Goal: Task Accomplishment & Management: Complete application form

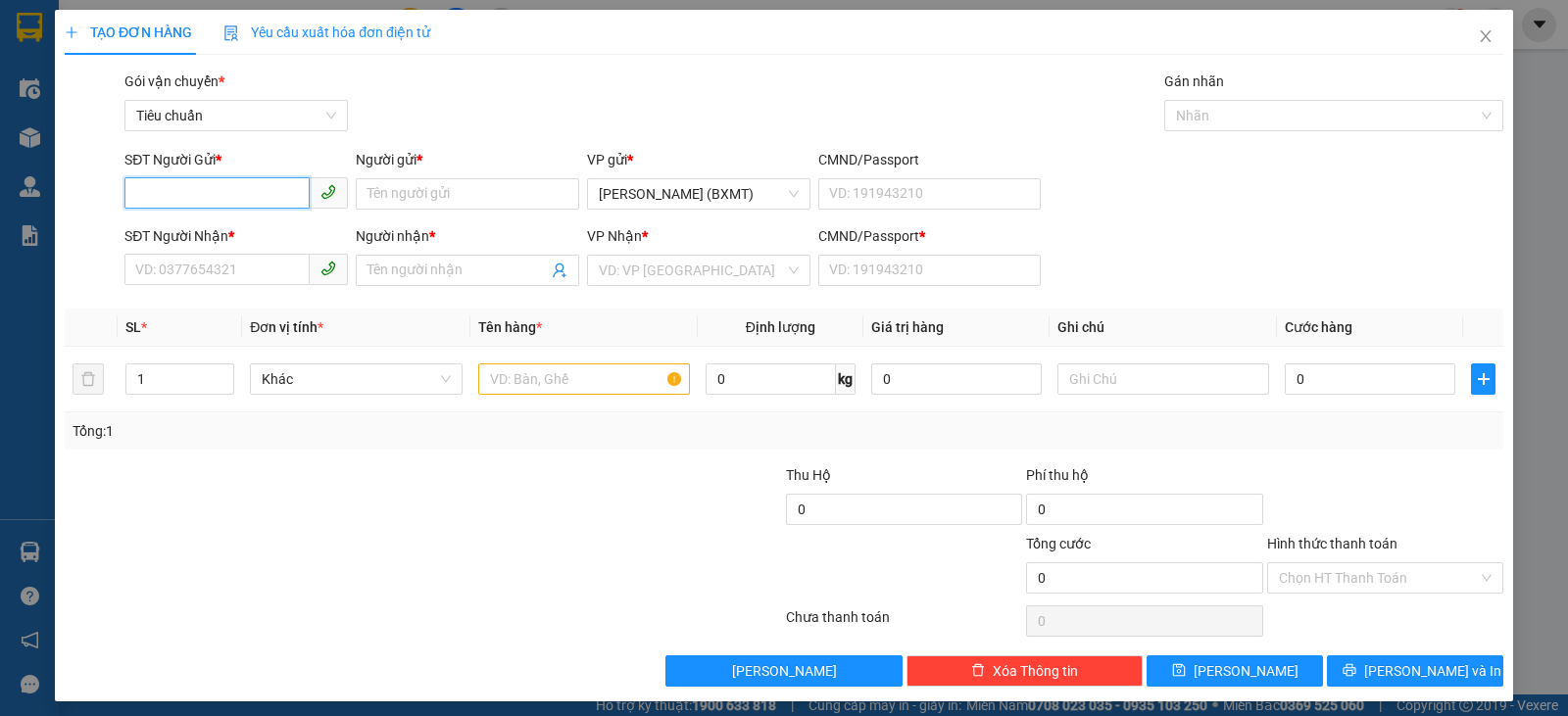
click at [247, 182] on input "SĐT Người Gửi *" at bounding box center [216, 194] width 185 height 32
click at [241, 238] on div "0933726750 - QUỐC" at bounding box center [234, 233] width 198 height 22
type input "0933726750"
type input "QUỐC"
type input "0902971848"
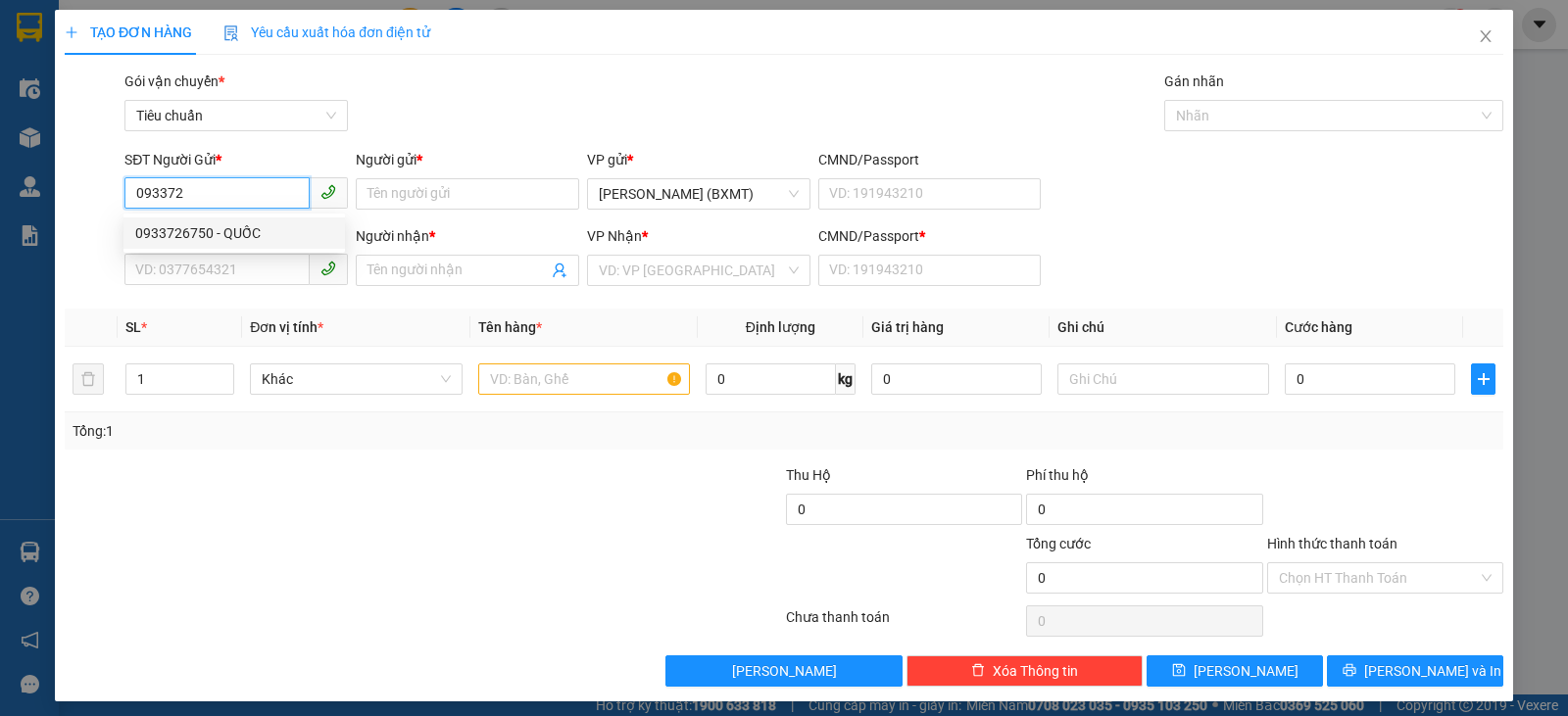
type input "[PERSON_NAME]"
type input "0"
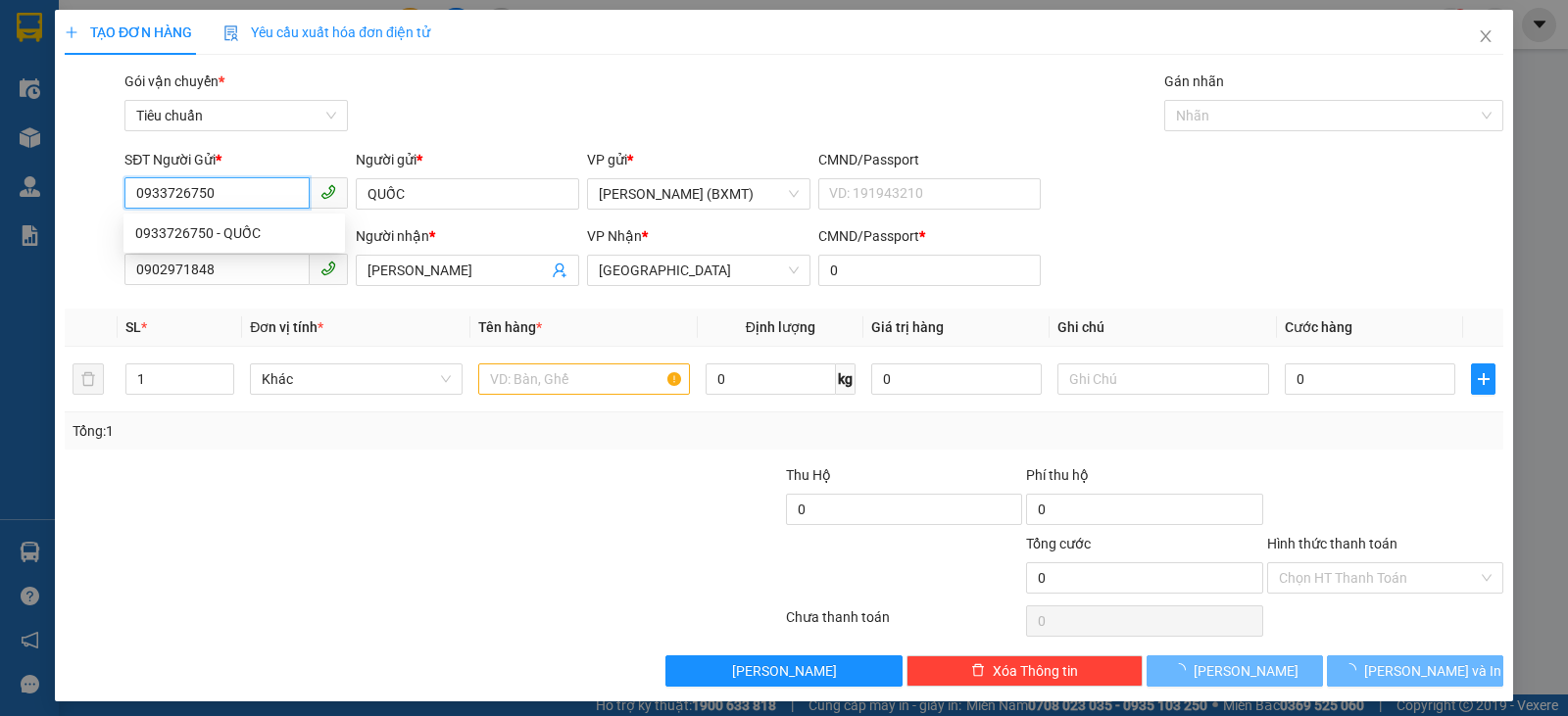
type input "80.000"
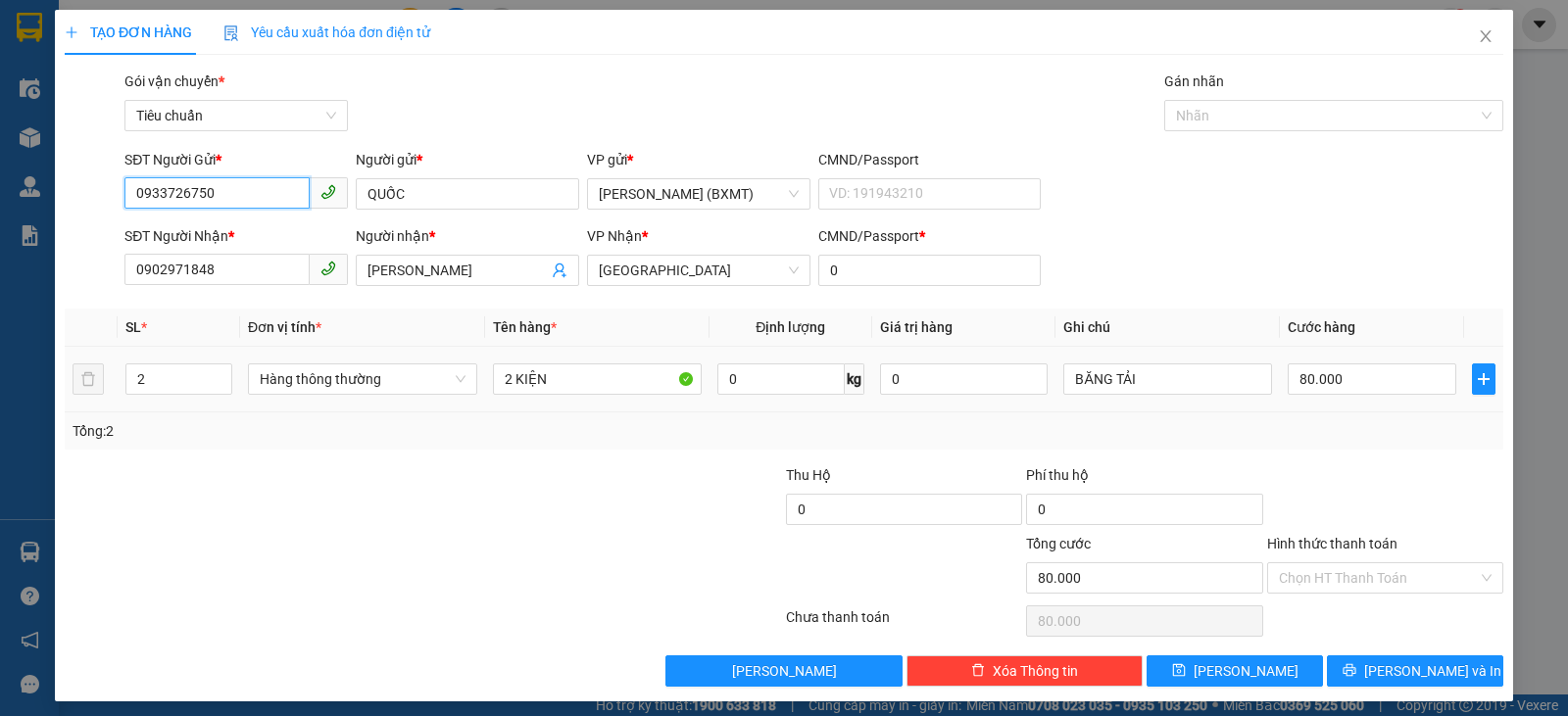
drag, startPoint x: 355, startPoint y: 390, endPoint x: 331, endPoint y: 411, distance: 31.9
click at [353, 393] on span "Hàng thông thường" at bounding box center [363, 379] width 206 height 30
type input "0933726750"
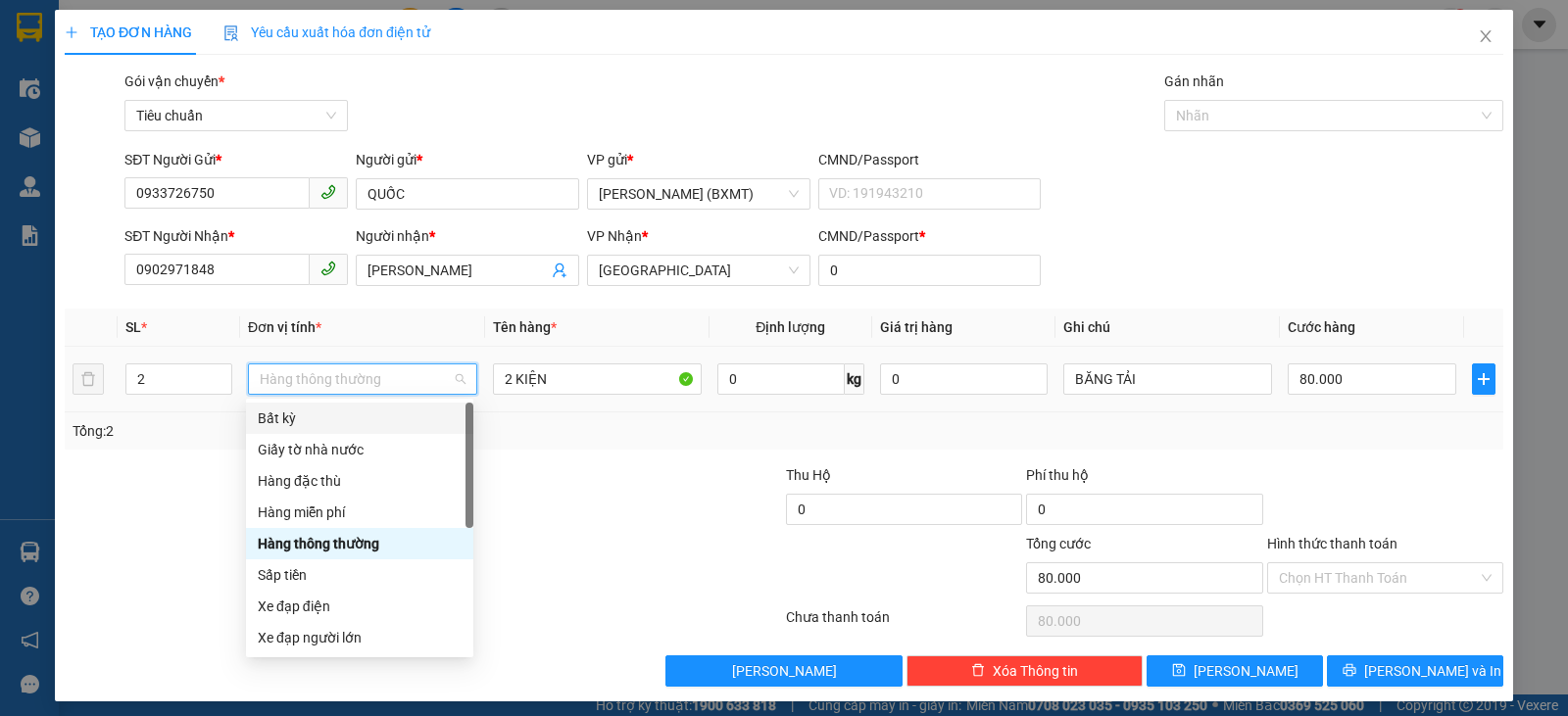
scroll to position [125, 0]
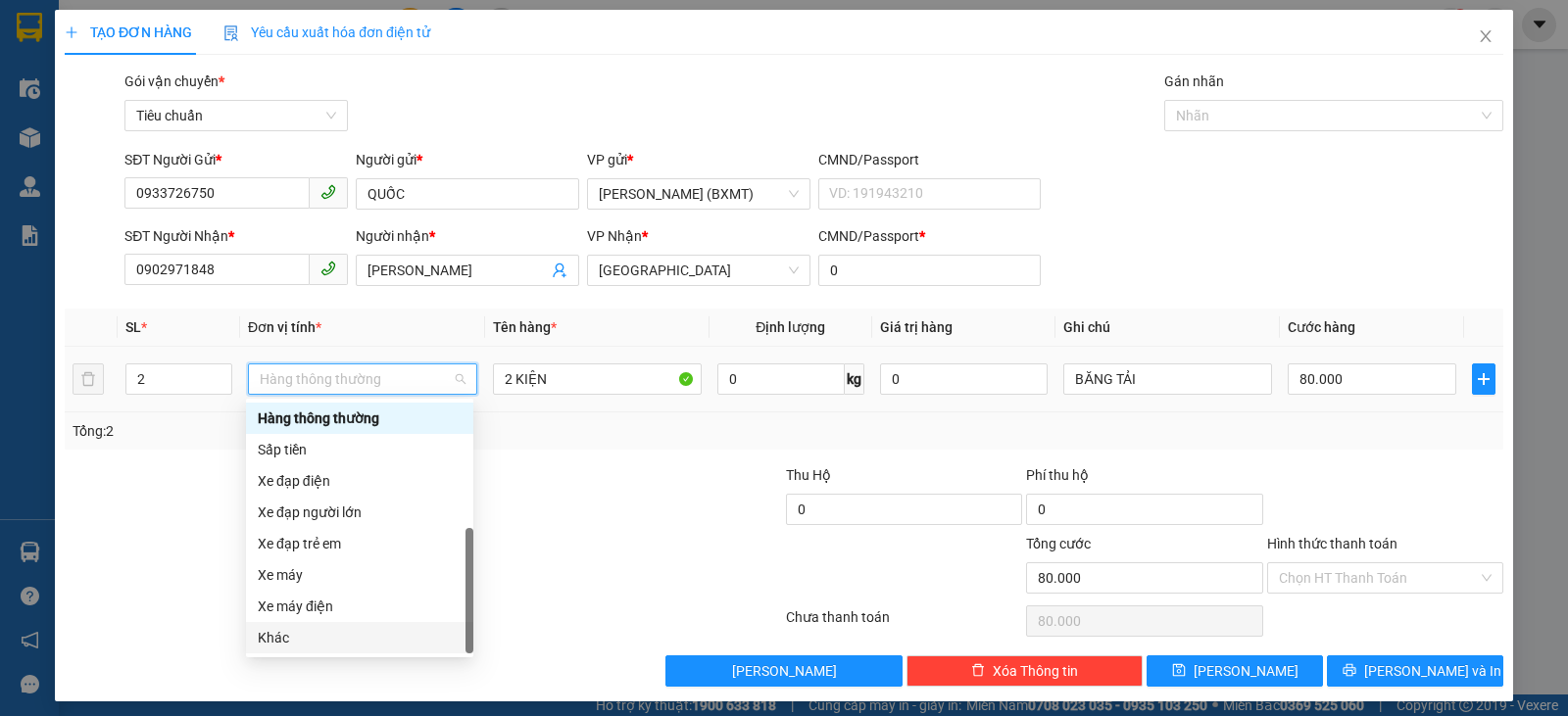
click at [300, 639] on div "Khác" at bounding box center [360, 638] width 204 height 22
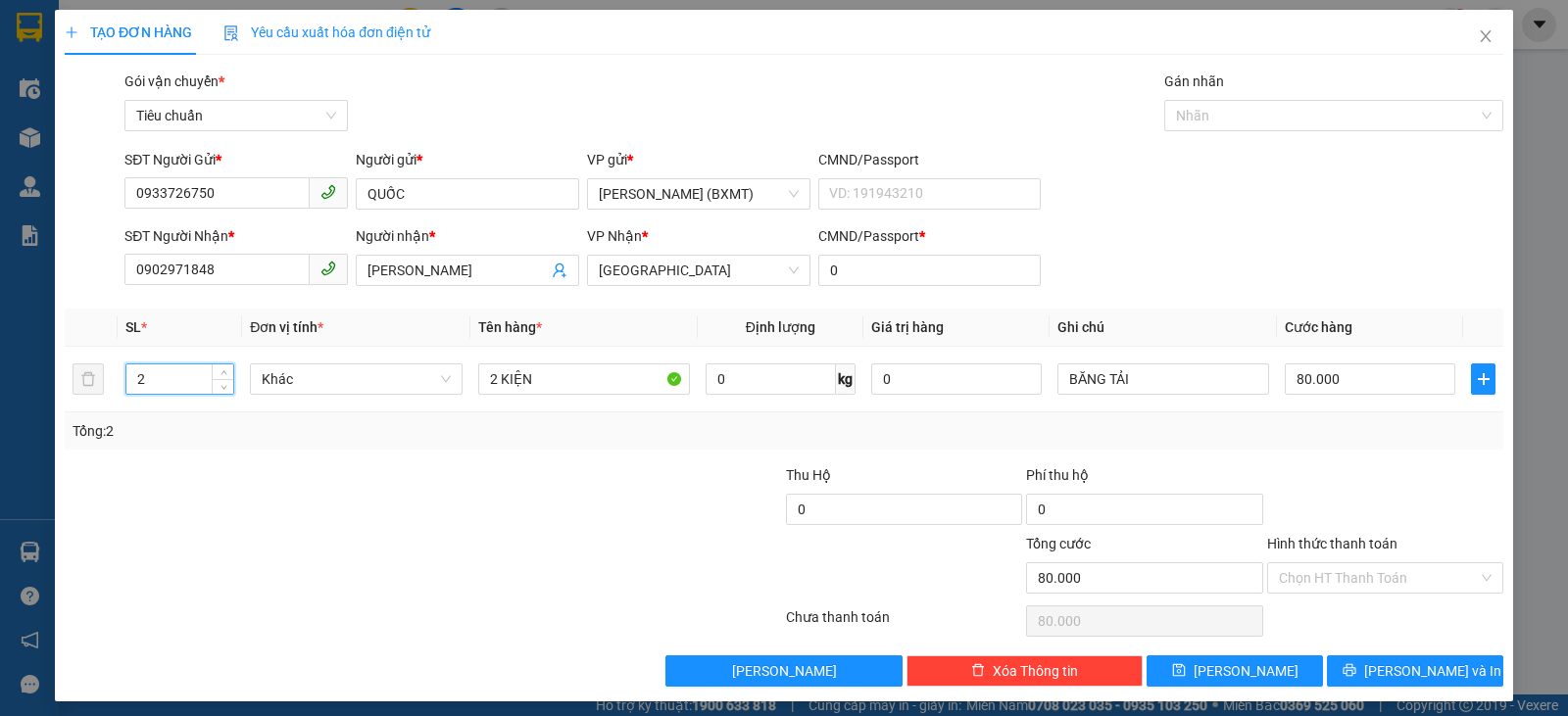
drag, startPoint x: 45, startPoint y: 358, endPoint x: 20, endPoint y: 348, distance: 26.9
click at [20, 348] on div "TẠO ĐƠN HÀNG Yêu cầu xuất hóa đơn điện tử Transit Pickup Surcharge Ids Transit …" at bounding box center [784, 358] width 1568 height 716
type input "1"
drag, startPoint x: 493, startPoint y: 386, endPoint x: 474, endPoint y: 382, distance: 19.4
click at [478, 382] on input "2 KIỆN" at bounding box center [584, 379] width 211 height 32
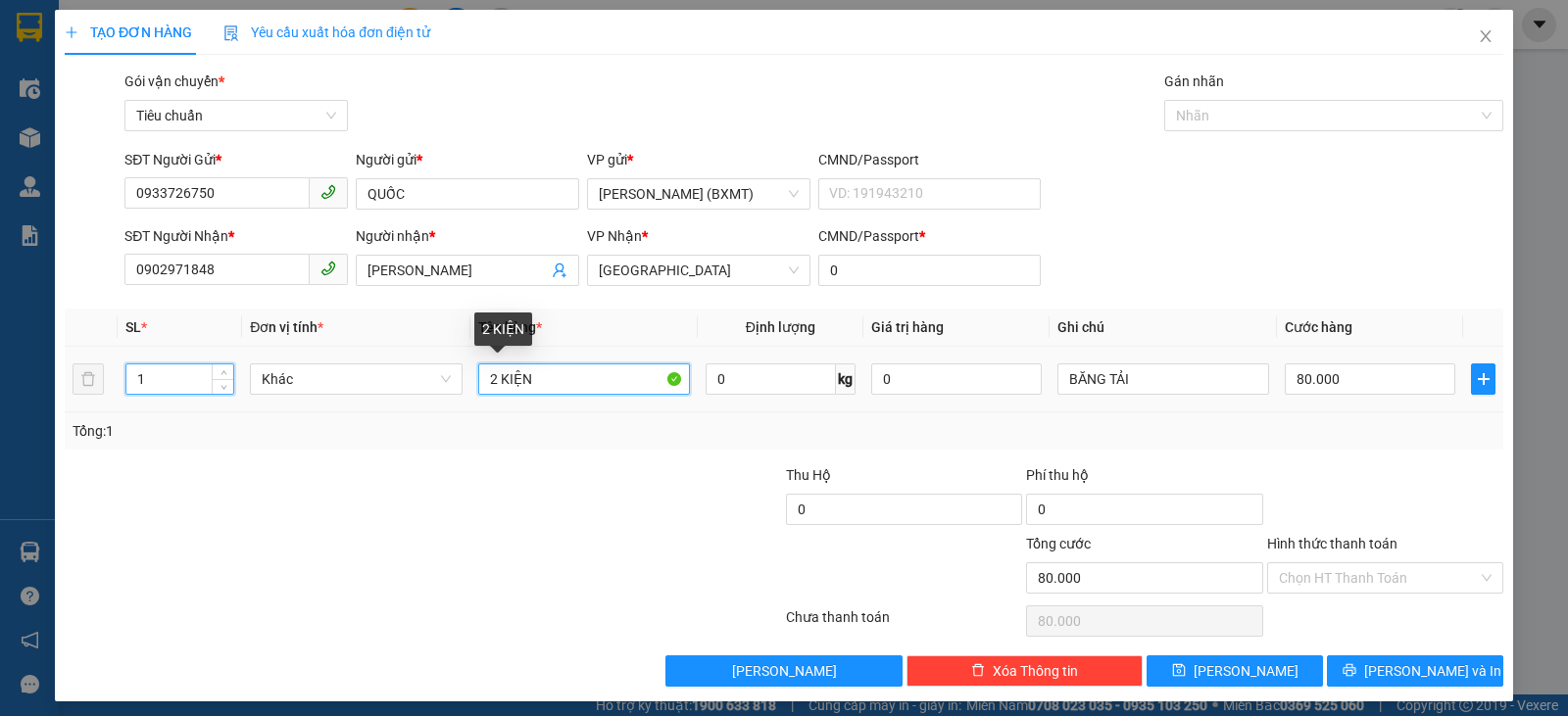
type input "0"
type input "1 KIỆN"
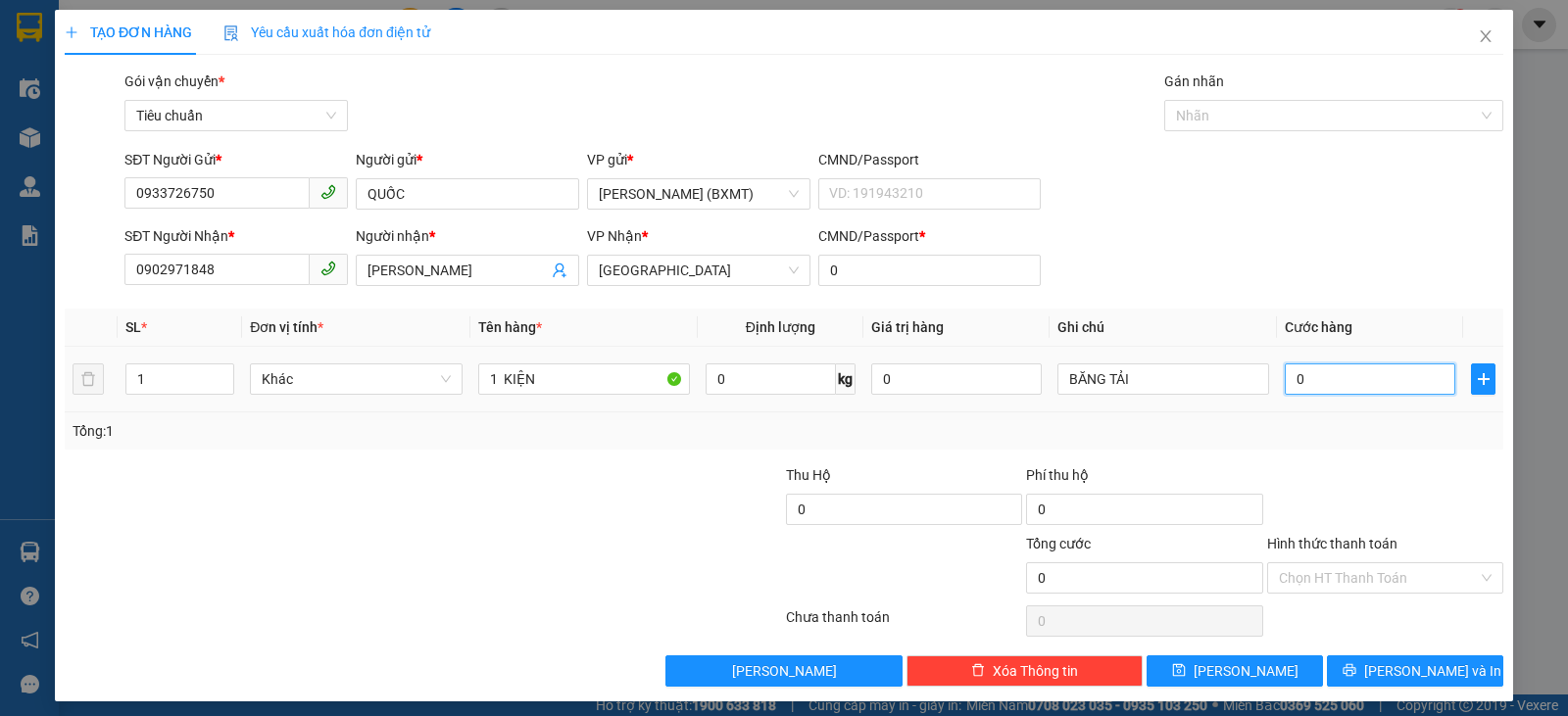
click at [1349, 381] on input "0" at bounding box center [1369, 379] width 171 height 32
type input "4"
type input "40"
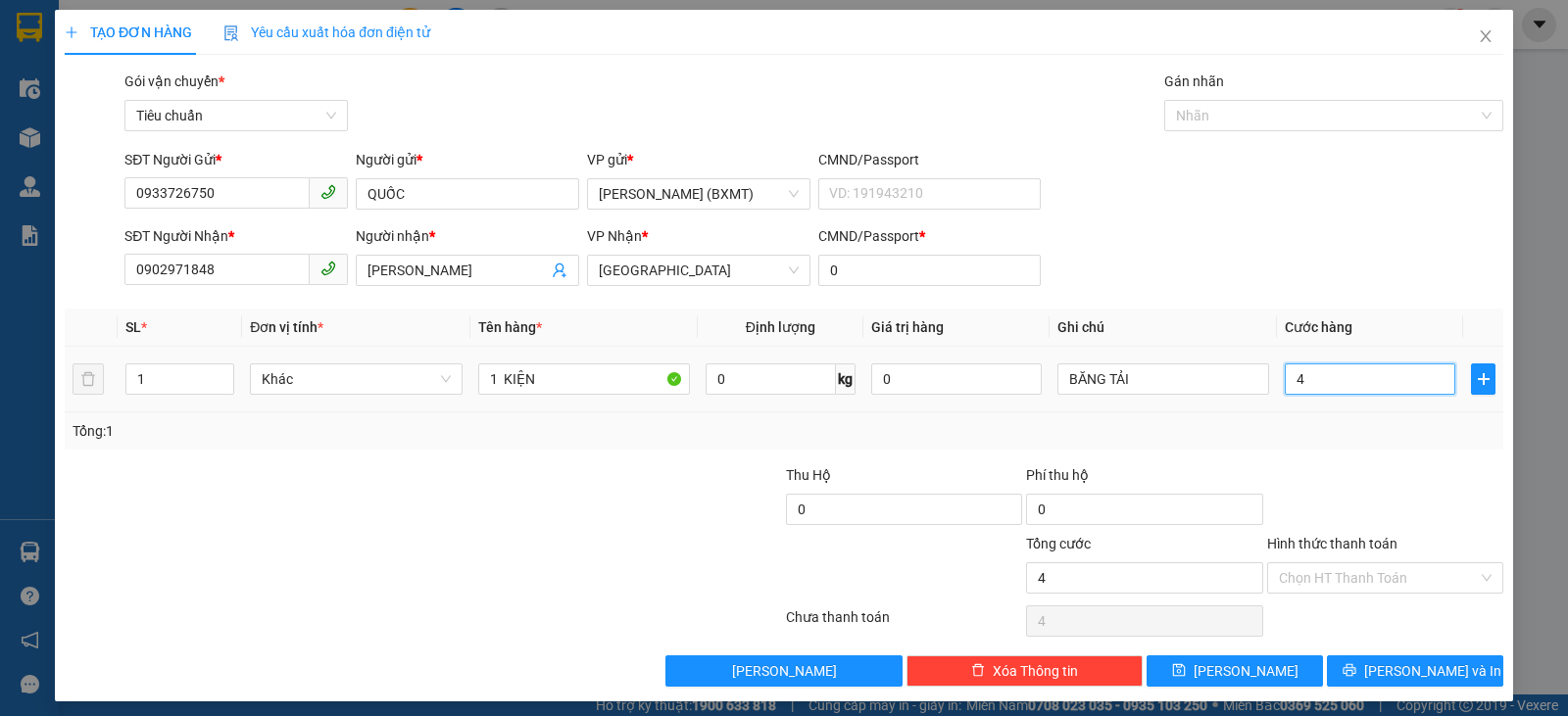
type input "40"
type input "40.000"
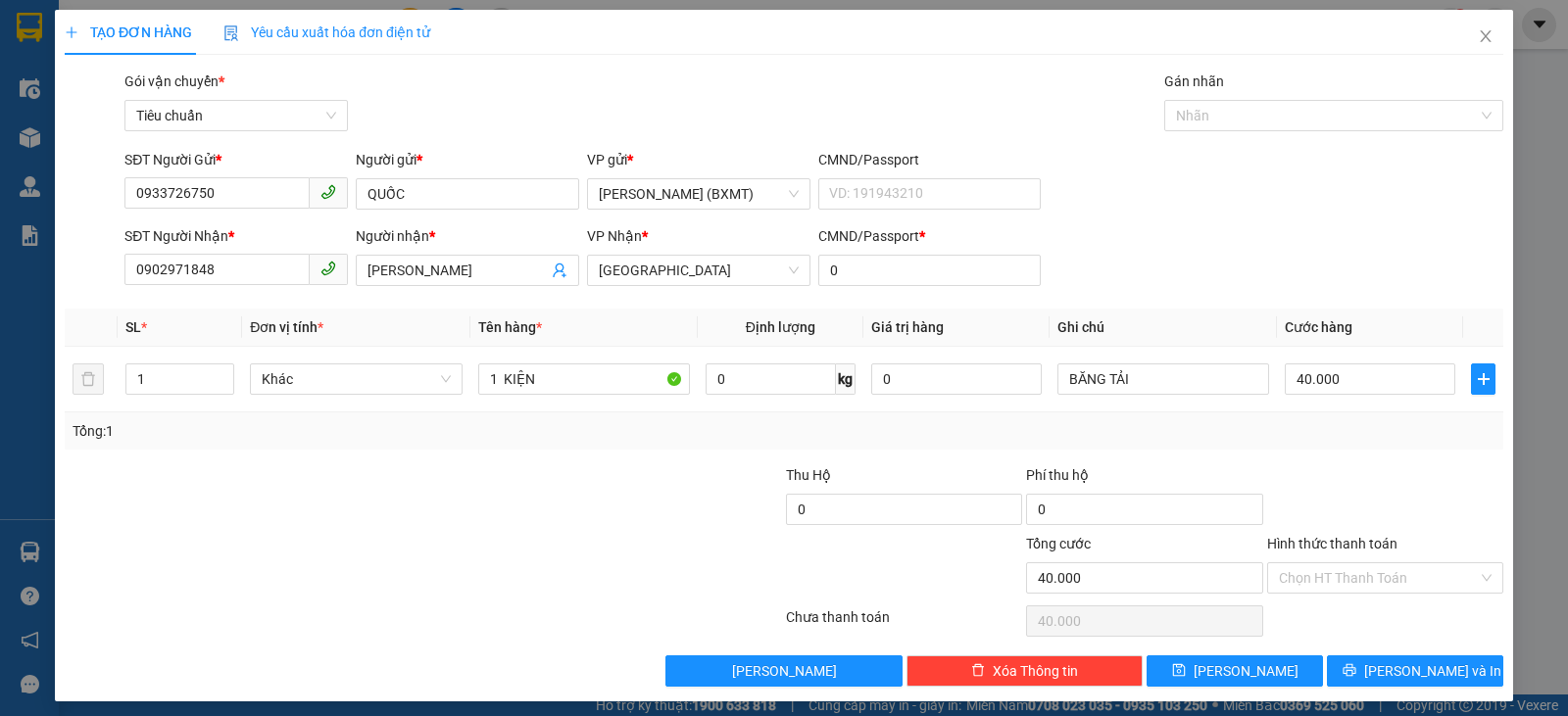
click at [1366, 486] on div at bounding box center [1384, 498] width 240 height 68
click at [1434, 679] on span "[PERSON_NAME] và In" at bounding box center [1433, 672] width 137 height 22
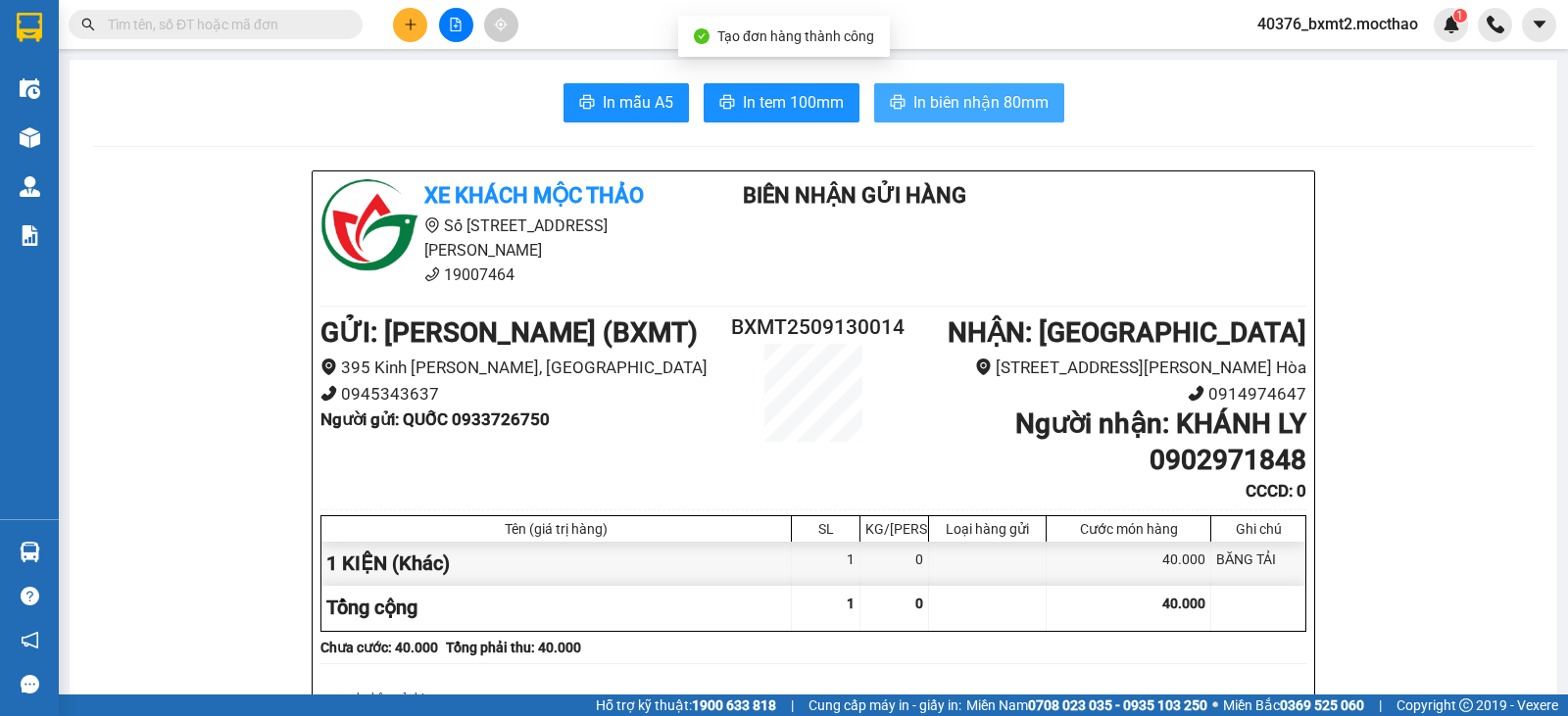
click at [934, 88] on button "In biên nhận 80mm" at bounding box center [969, 103] width 190 height 40
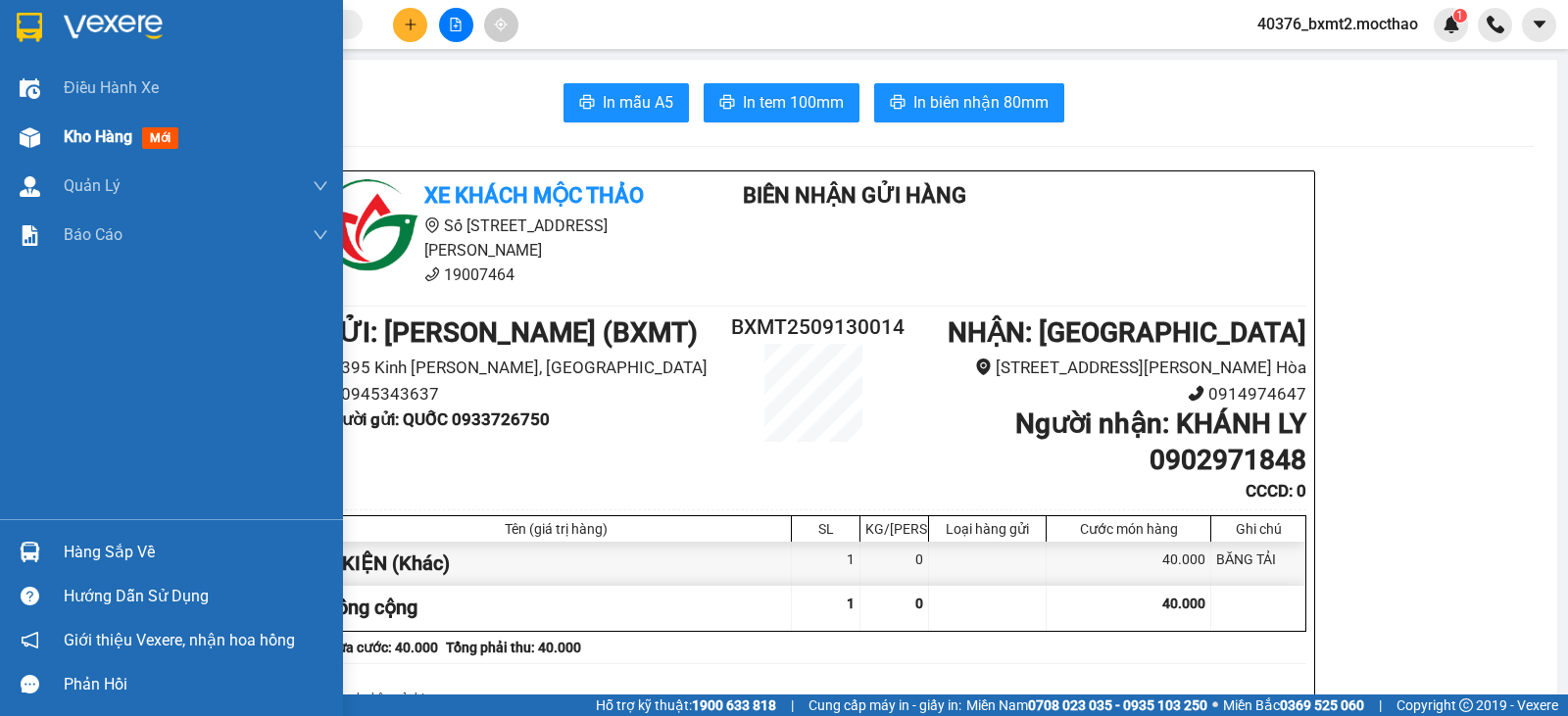
click at [46, 133] on div at bounding box center [30, 137] width 35 height 35
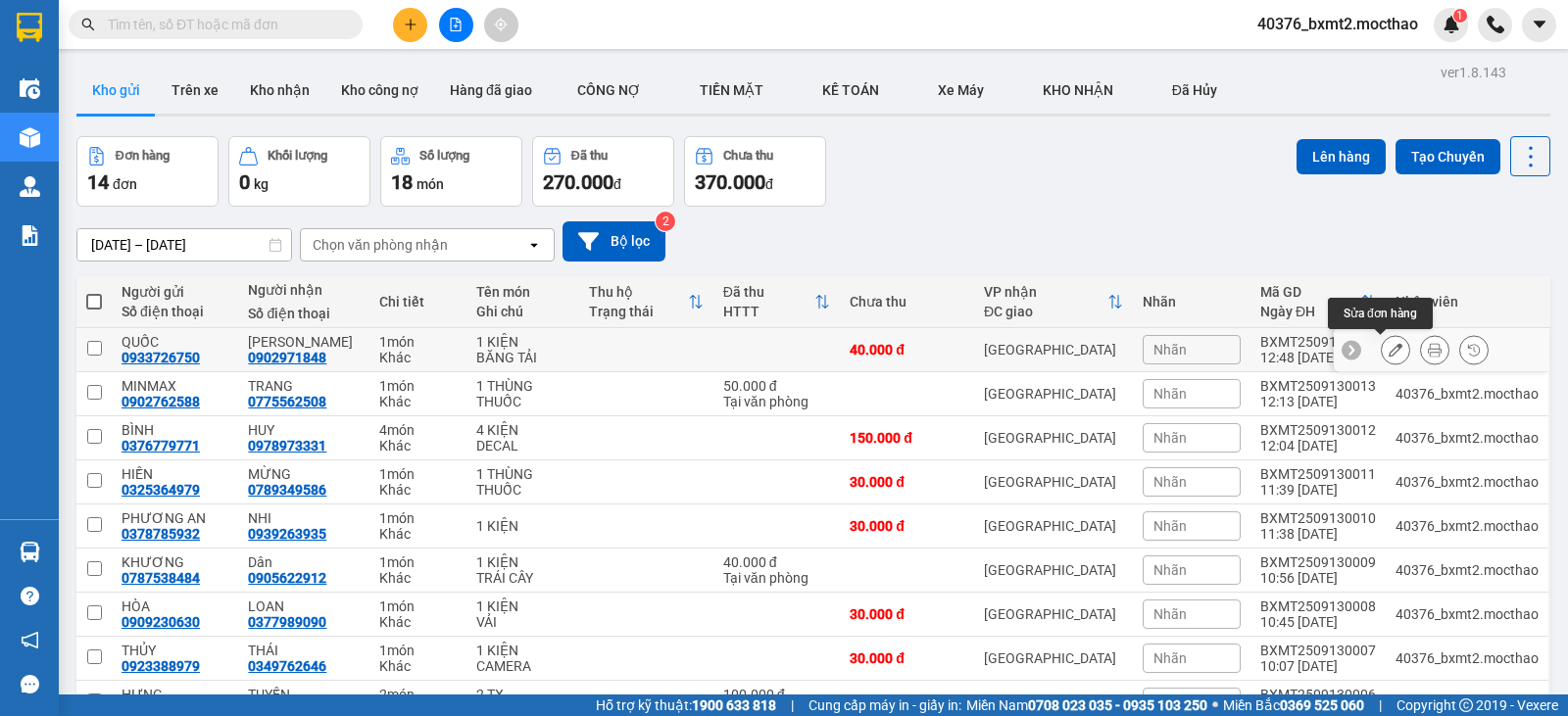
click at [1390, 354] on button at bounding box center [1395, 350] width 28 height 35
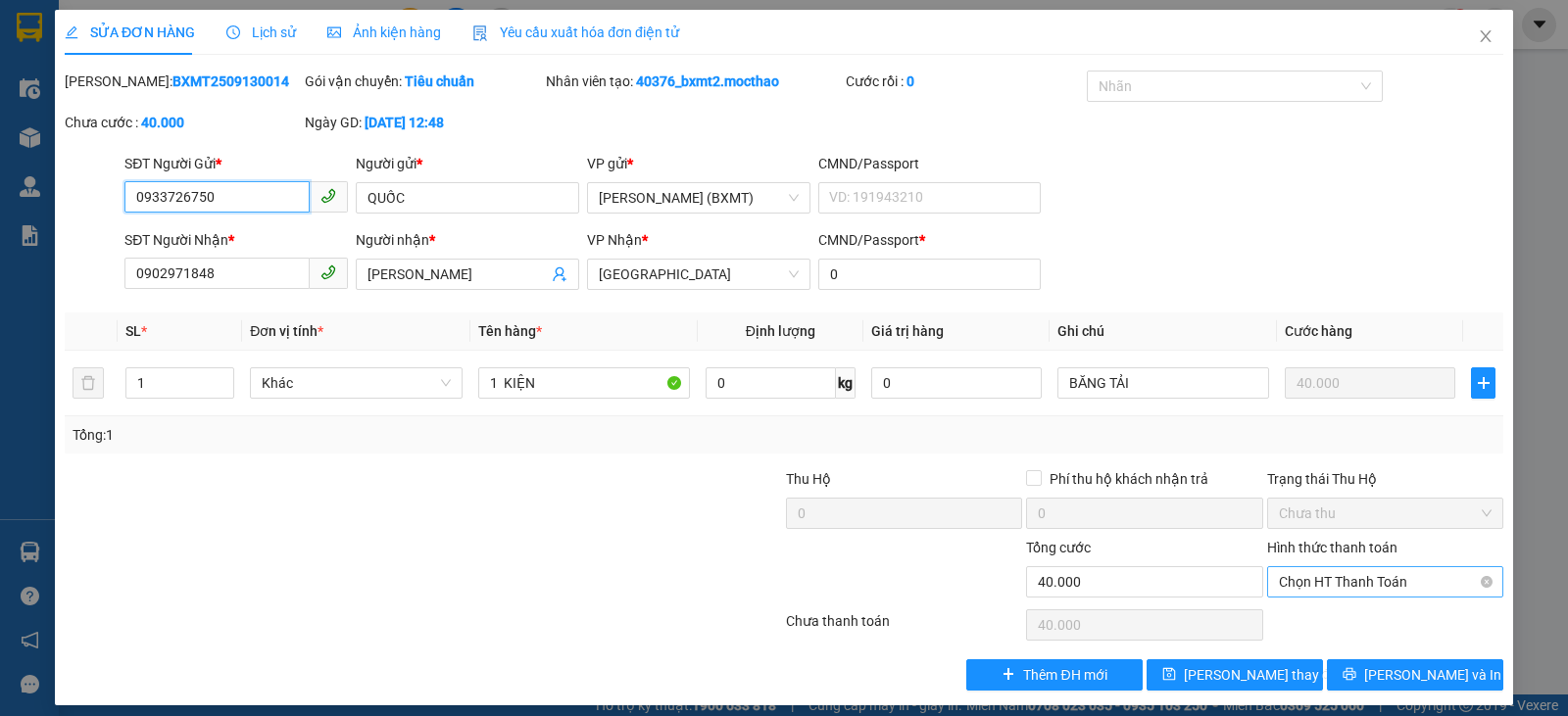
click at [1294, 573] on span "Chọn HT Thanh Toán" at bounding box center [1384, 582] width 212 height 30
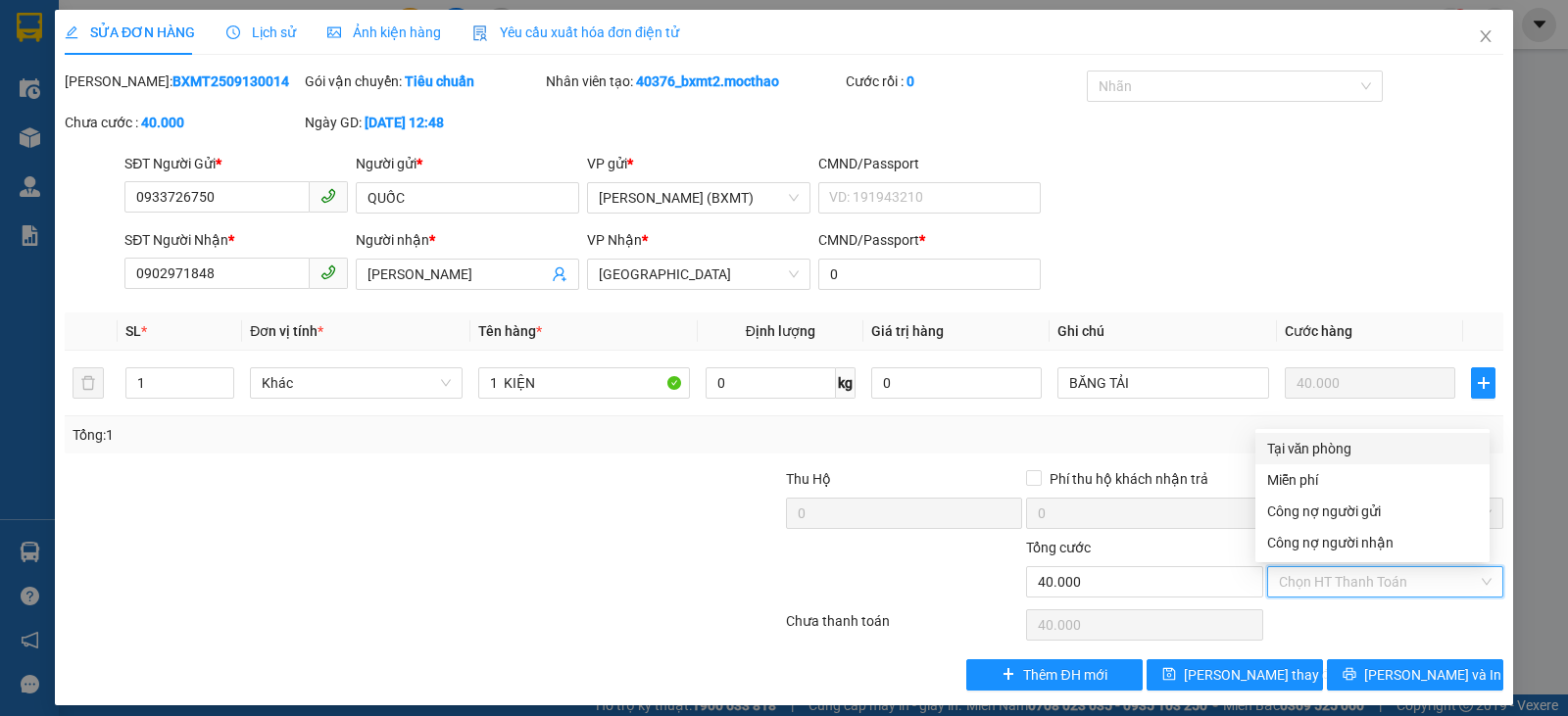
click at [1289, 439] on div "Tại văn phòng" at bounding box center [1371, 448] width 210 height 22
type input "0"
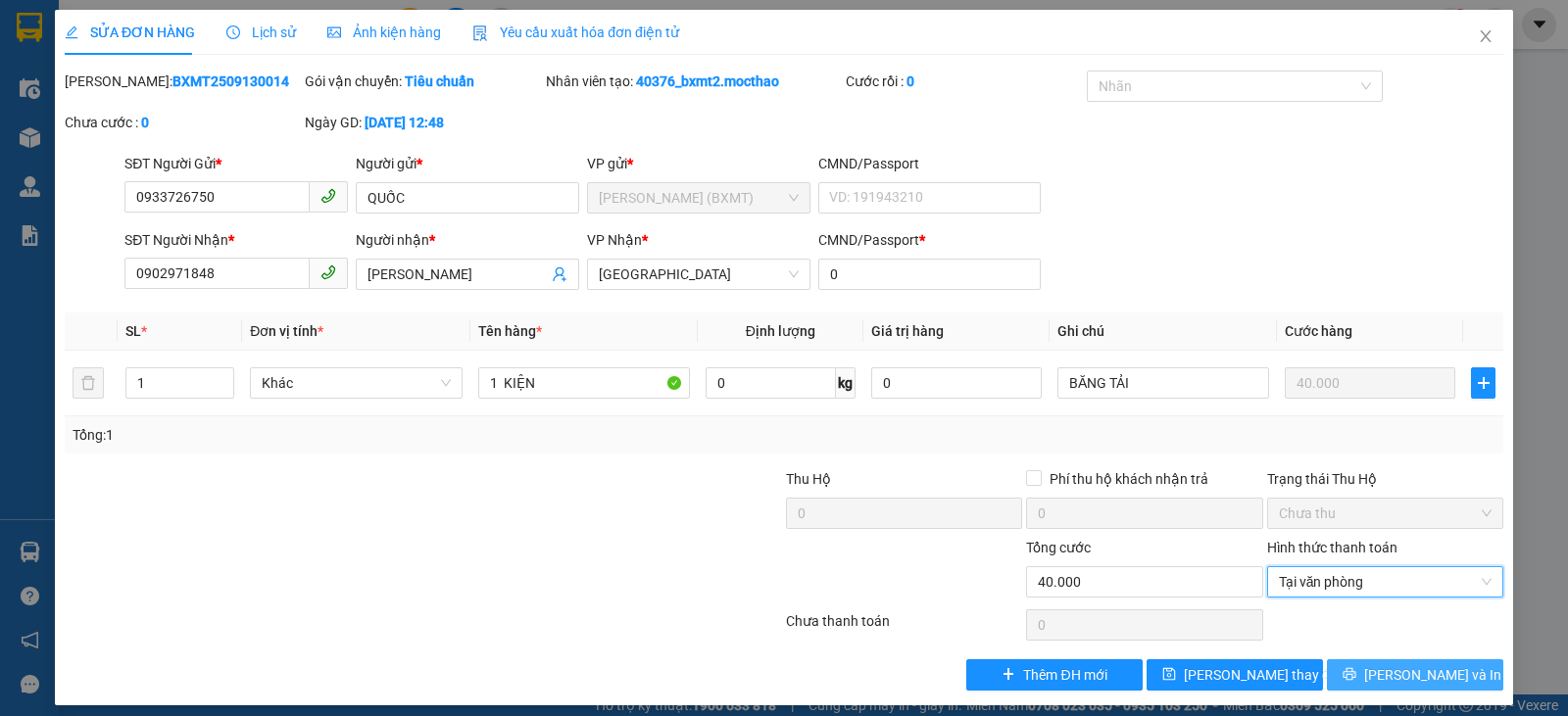
click at [1367, 684] on button "[PERSON_NAME] và In" at bounding box center [1415, 676] width 177 height 32
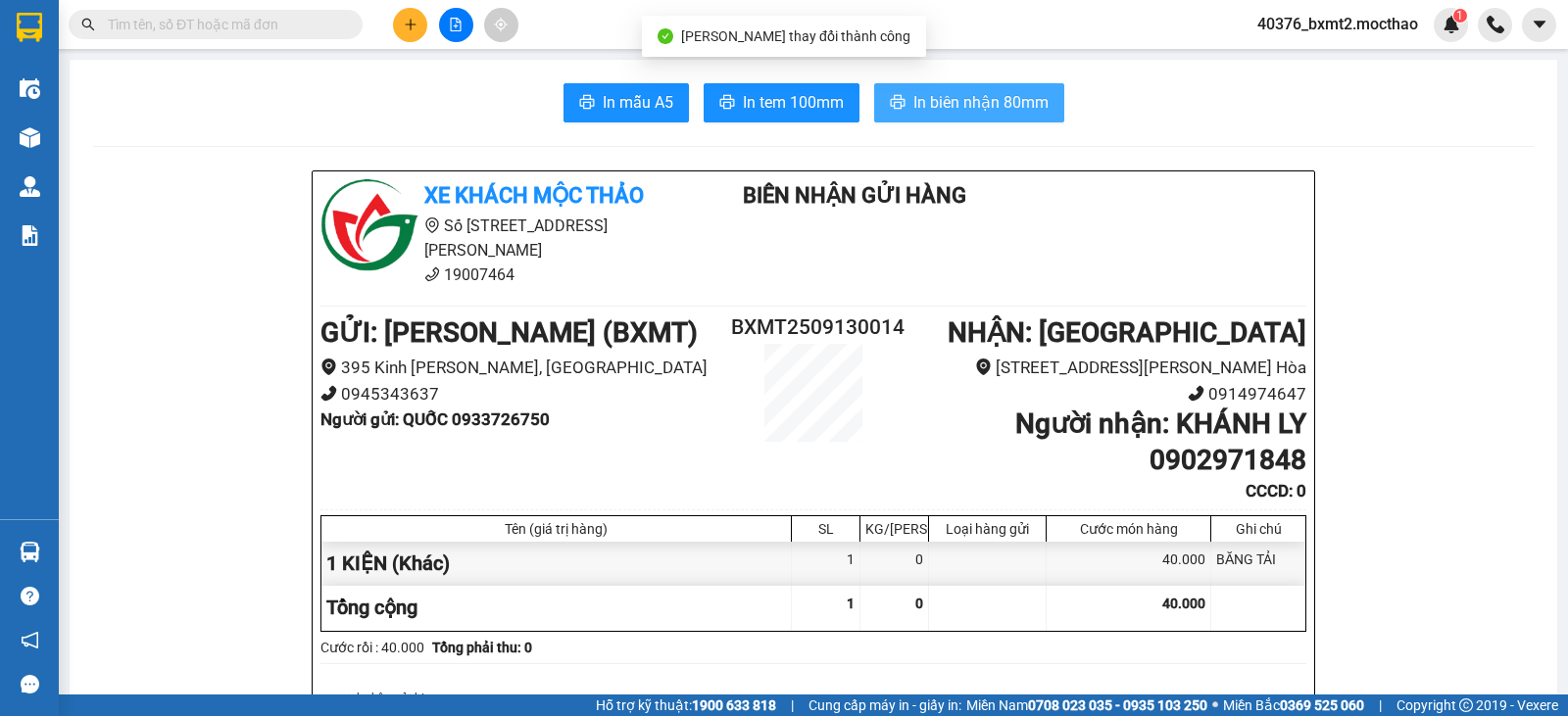
click at [972, 98] on span "In biên nhận 80mm" at bounding box center [980, 102] width 135 height 25
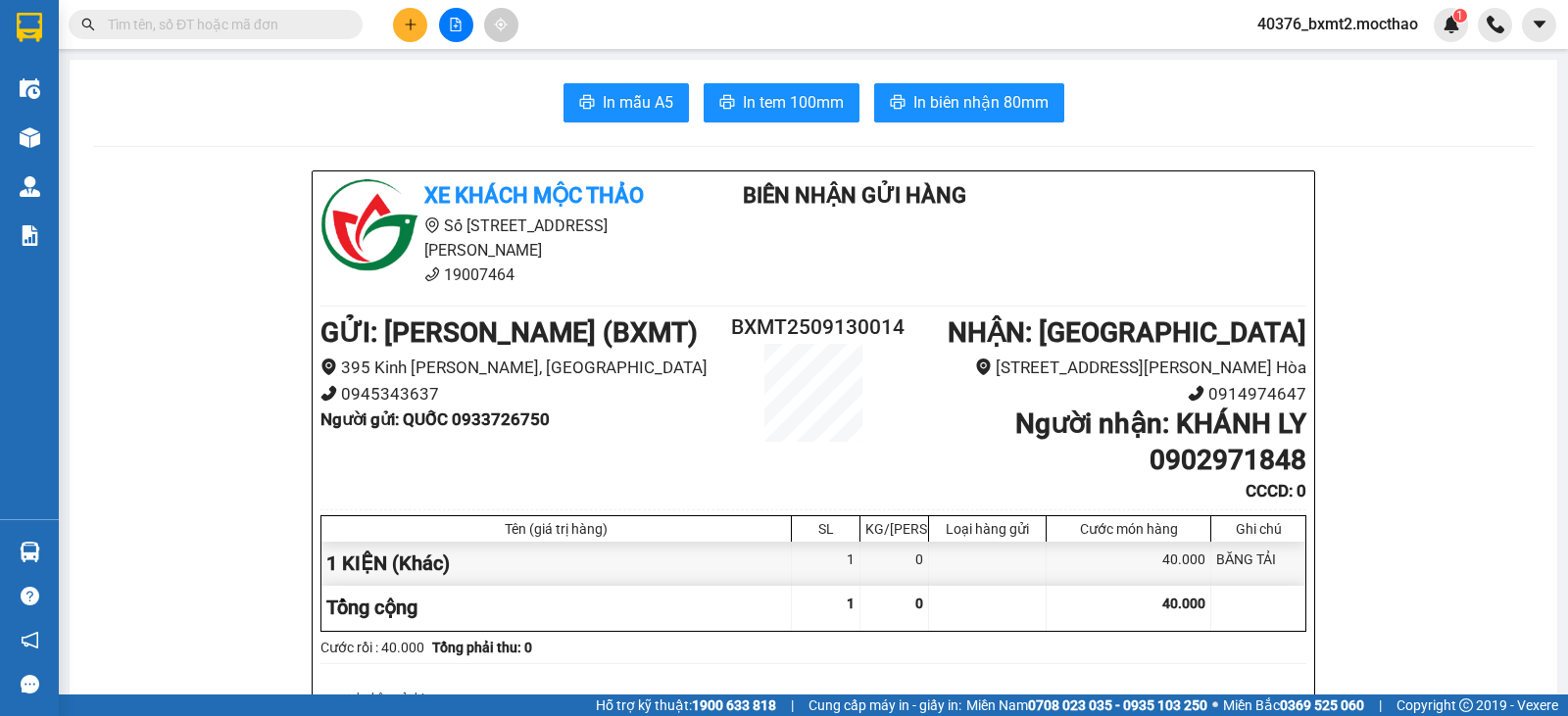
click at [789, 112] on span "In tem 100mm" at bounding box center [793, 102] width 101 height 25
